Goal: Find specific page/section: Find specific page/section

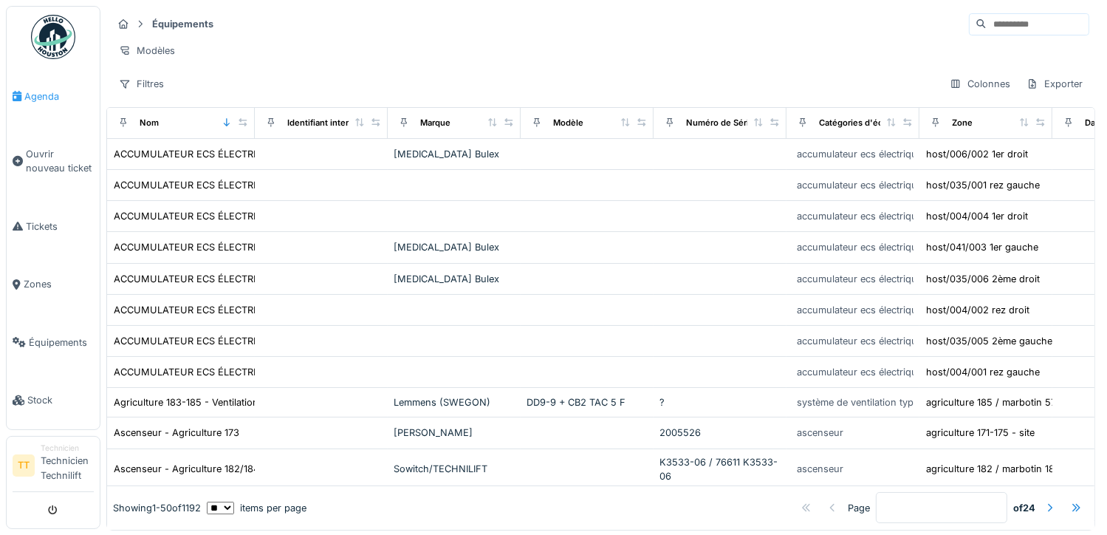
click at [53, 96] on span "Agenda" at bounding box center [58, 96] width 69 height 14
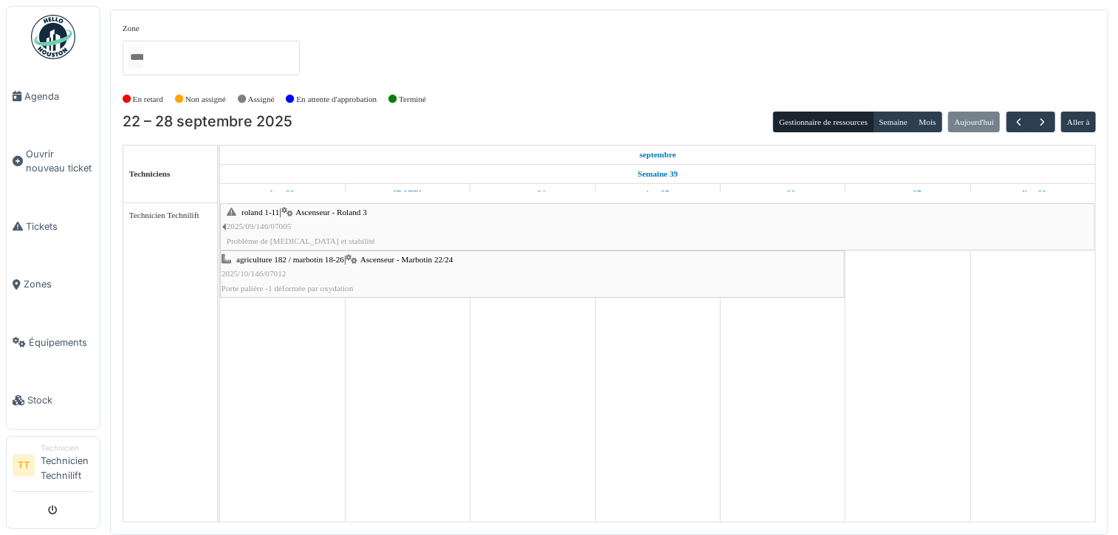
click at [673, 437] on td at bounding box center [657, 362] width 125 height 318
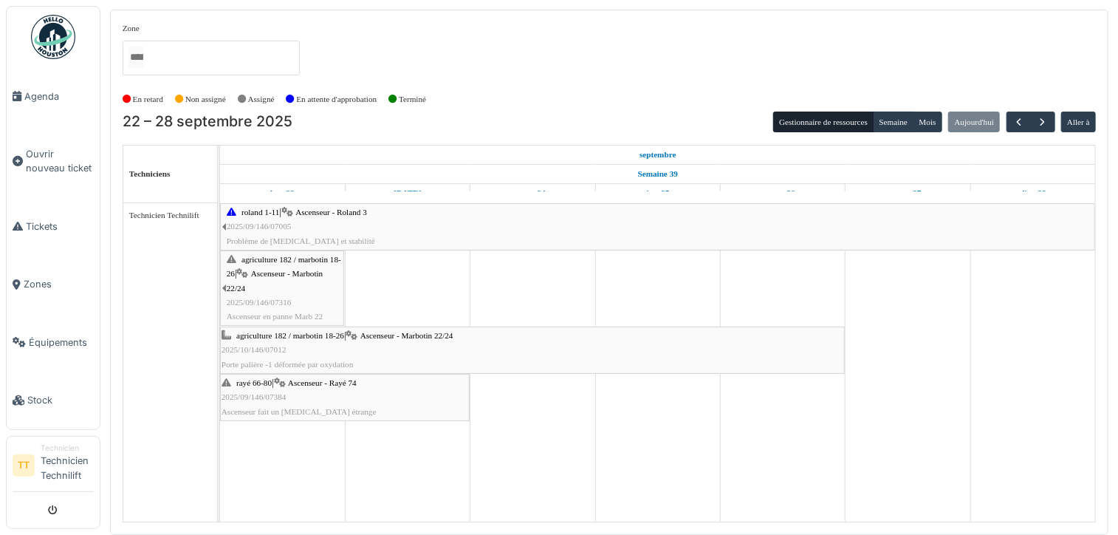
click at [320, 338] on span "agriculture 182 / marbotin 18-26" at bounding box center [290, 335] width 108 height 9
click at [516, 476] on td at bounding box center [533, 362] width 125 height 318
click at [311, 458] on td at bounding box center [282, 362] width 125 height 318
